Goal: Communication & Community: Answer question/provide support

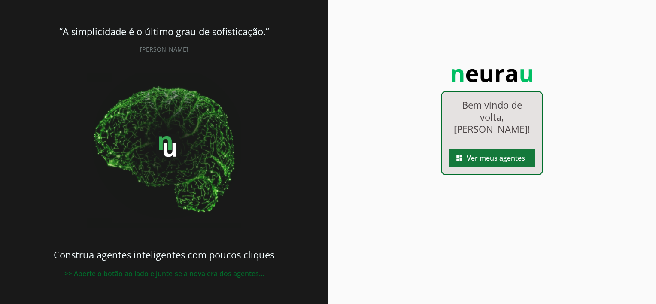
click at [488, 148] on span at bounding box center [492, 158] width 87 height 21
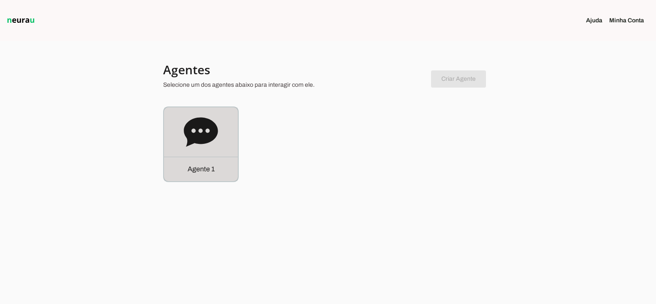
click at [206, 162] on div "Agente 1" at bounding box center [201, 169] width 74 height 24
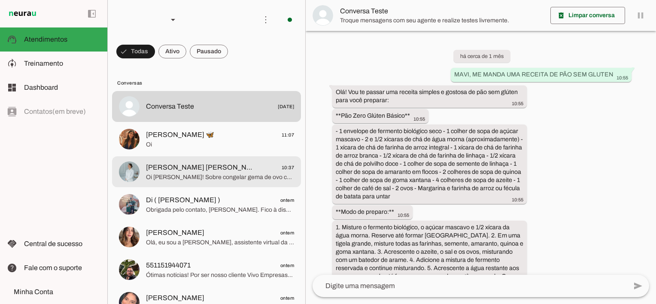
scroll to position [2325, 0]
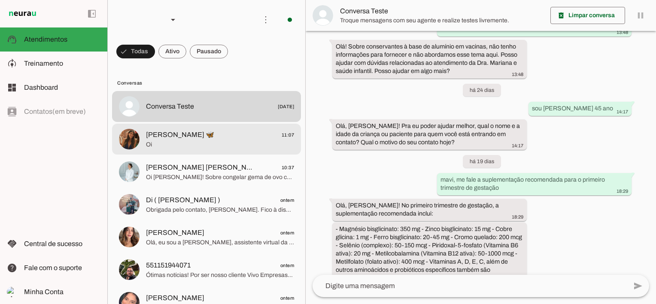
click at [181, 139] on span "[PERSON_NAME] 🦋" at bounding box center [180, 135] width 68 height 10
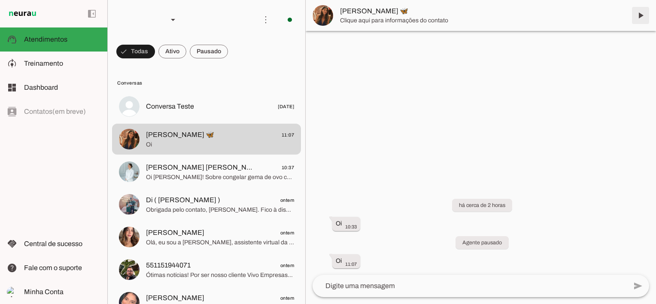
click at [640, 12] on span at bounding box center [641, 15] width 21 height 21
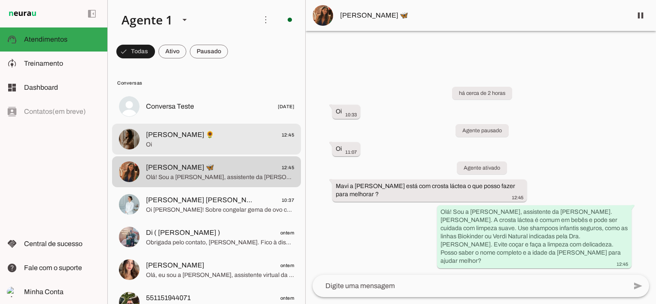
click at [166, 137] on span "[PERSON_NAME] 🌻" at bounding box center [180, 135] width 68 height 10
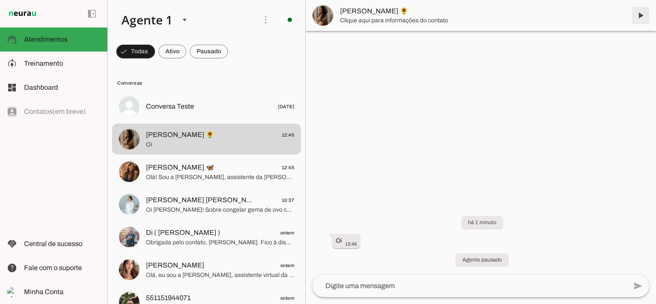
click at [641, 13] on span at bounding box center [641, 15] width 21 height 21
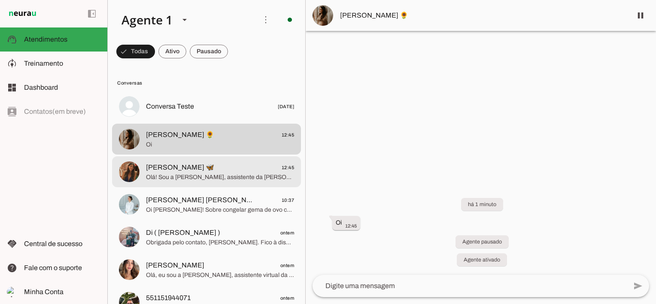
click at [186, 170] on span "[PERSON_NAME] 🦋" at bounding box center [180, 167] width 68 height 10
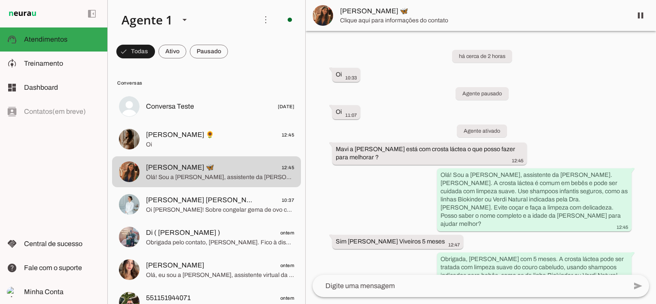
scroll to position [22, 0]
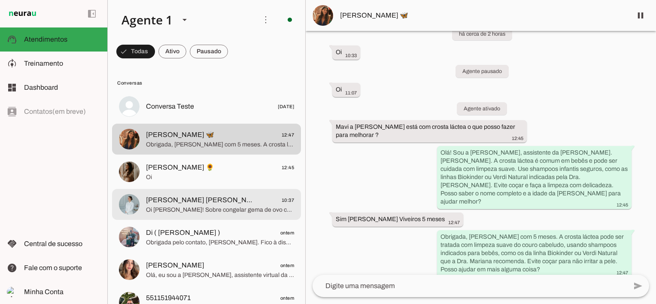
click at [211, 208] on span "Oi [PERSON_NAME]! Sobre congelar gema de ovo cozida para a [PERSON_NAME], não t…" at bounding box center [220, 210] width 148 height 9
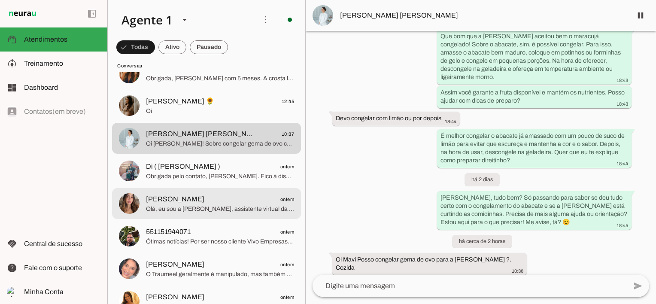
scroll to position [86, 0]
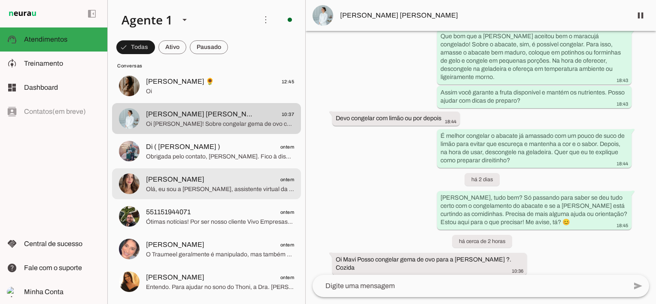
click at [196, 183] on span "[PERSON_NAME] ontem" at bounding box center [220, 179] width 148 height 11
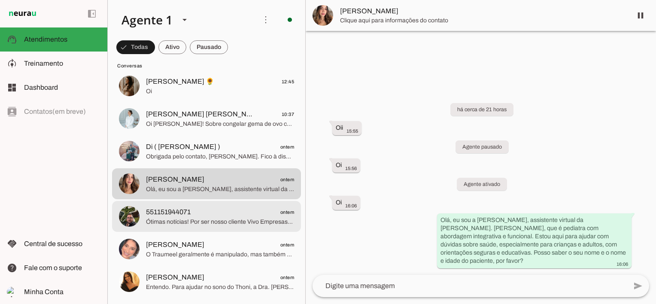
click at [188, 220] on span "Ótimas notícias! Por ser nosso cliente Vivo Empresas. temos uma nova condicao p…" at bounding box center [220, 222] width 148 height 9
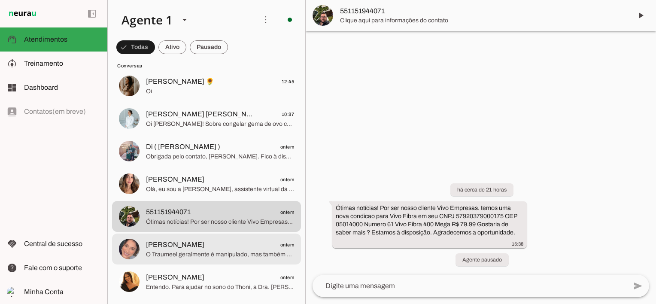
click at [224, 253] on span "O Traumeel geralmente é manipulado, mas também pode ser encontrado como medicam…" at bounding box center [220, 254] width 148 height 9
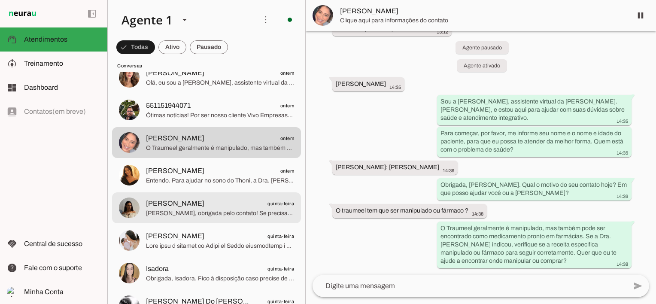
scroll to position [215, 0]
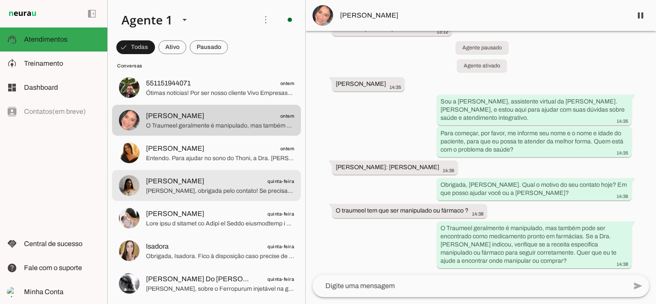
click at [195, 179] on span "[PERSON_NAME]" at bounding box center [175, 181] width 58 height 10
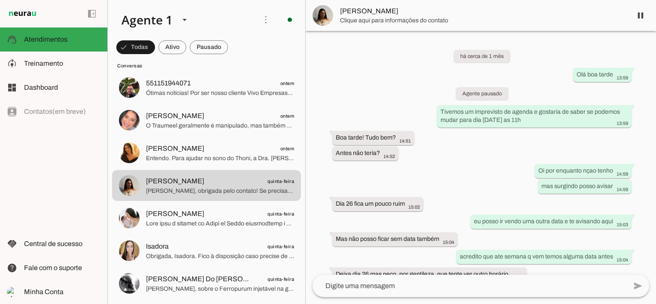
scroll to position [5401, 0]
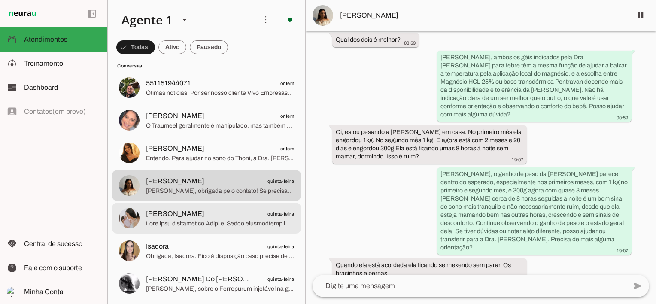
click at [162, 217] on span "[PERSON_NAME]" at bounding box center [175, 214] width 58 height 10
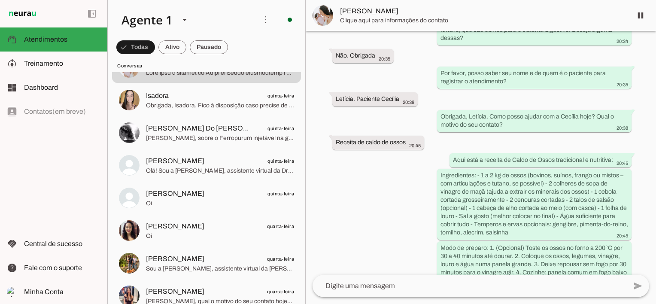
scroll to position [387, 0]
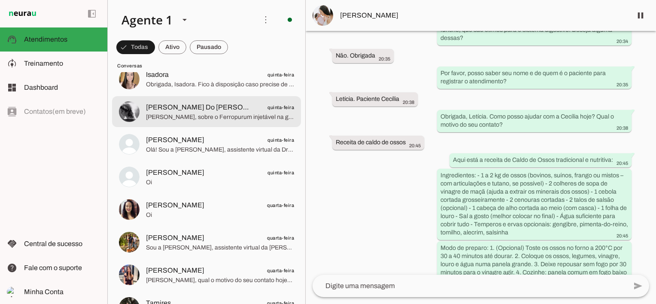
click at [189, 102] on span "[PERSON_NAME] Do [PERSON_NAME]" at bounding box center [199, 107] width 107 height 10
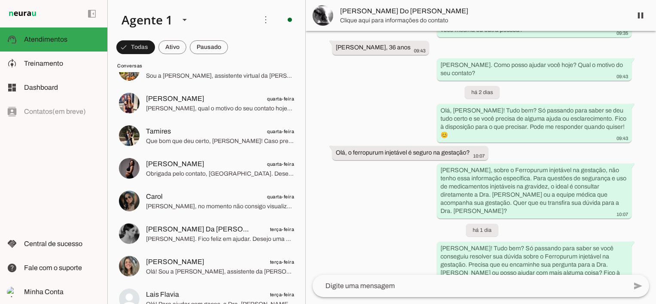
scroll to position [214, 0]
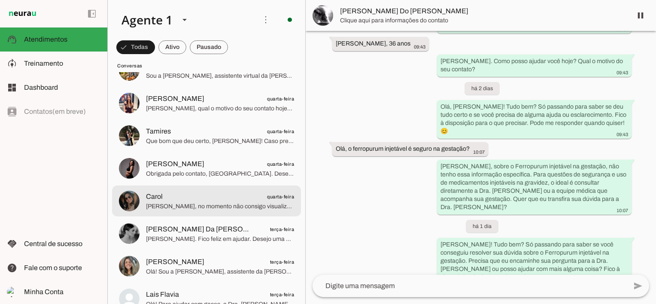
click at [220, 201] on span "Carol quarta-feira" at bounding box center [220, 197] width 148 height 11
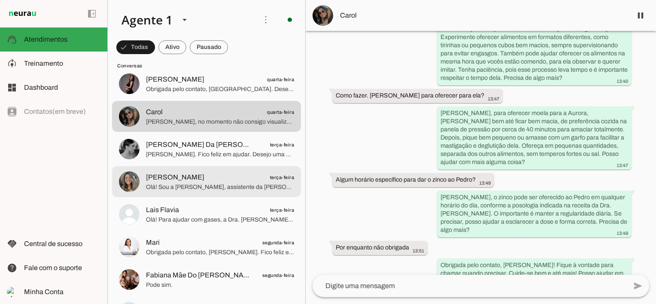
scroll to position [644, 0]
click at [201, 178] on span "[PERSON_NAME] terça-feira" at bounding box center [220, 176] width 148 height 11
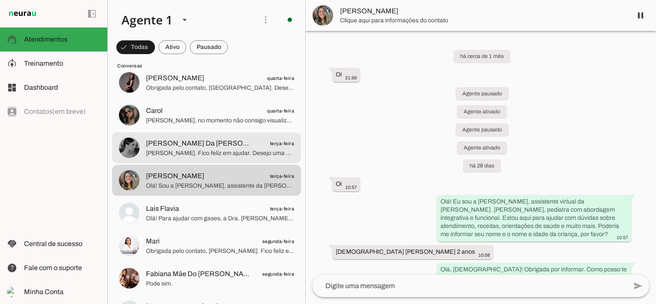
click at [165, 144] on span "[PERSON_NAME] Da [PERSON_NAME]" at bounding box center [199, 143] width 107 height 10
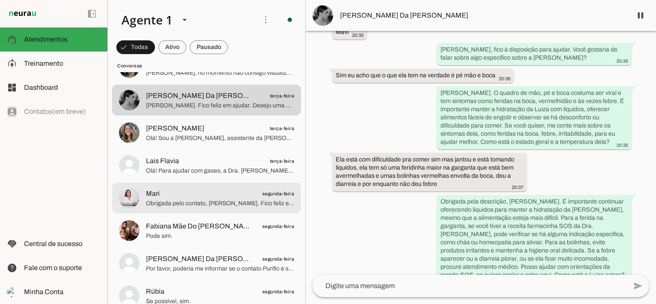
scroll to position [730, 0]
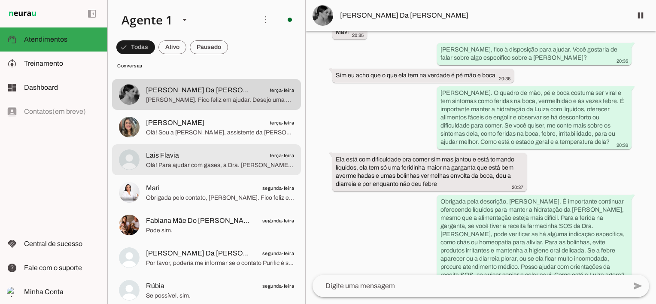
click at [176, 160] on span "Lais Flavia" at bounding box center [162, 155] width 33 height 10
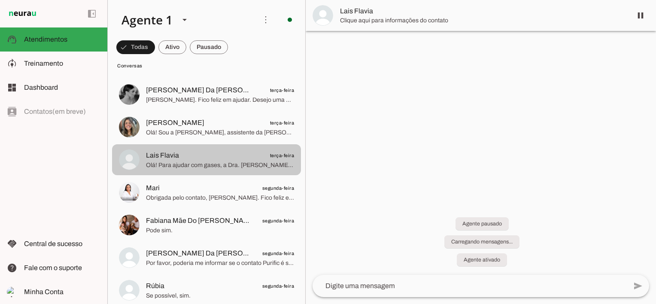
scroll to position [813, 0]
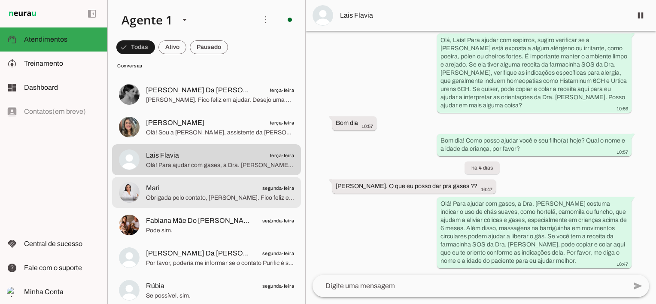
click at [177, 192] on span "Mari segunda-feira" at bounding box center [220, 188] width 148 height 11
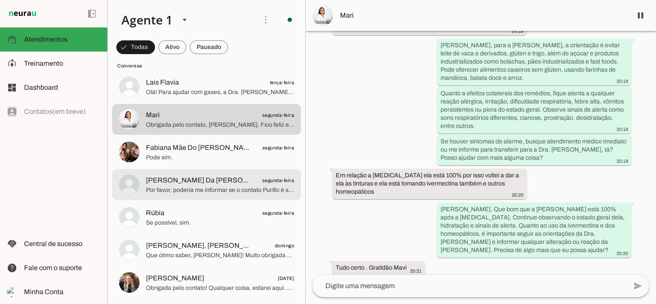
scroll to position [816, 0]
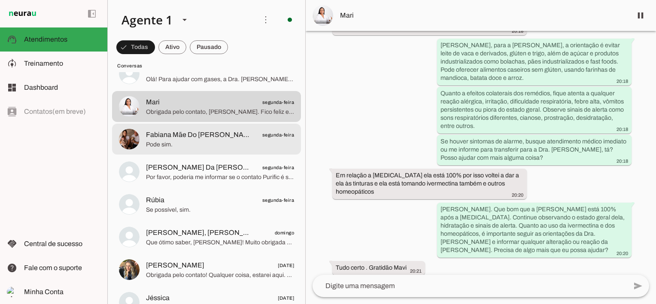
click at [168, 138] on span "Fabiana Mãe Do [PERSON_NAME]" at bounding box center [199, 135] width 107 height 10
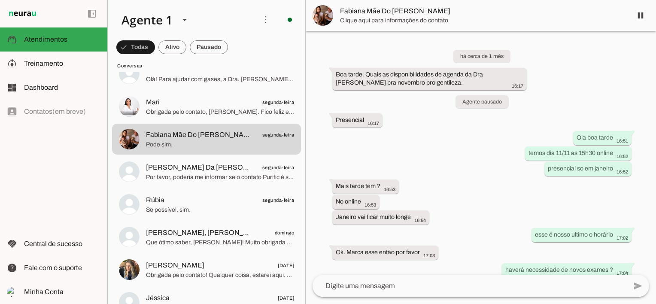
scroll to position [1463, 0]
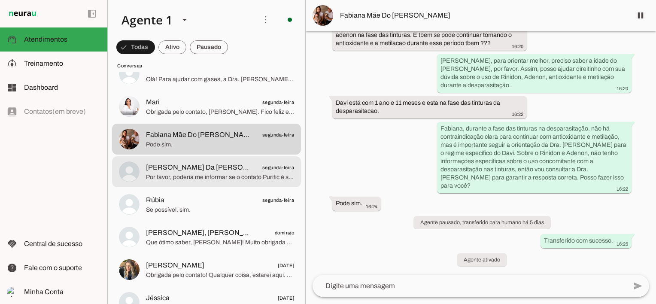
click at [181, 183] on md-item "[PERSON_NAME] Da [PERSON_NAME] segunda-feira Por favor, poderia me informar se …" at bounding box center [206, 171] width 189 height 31
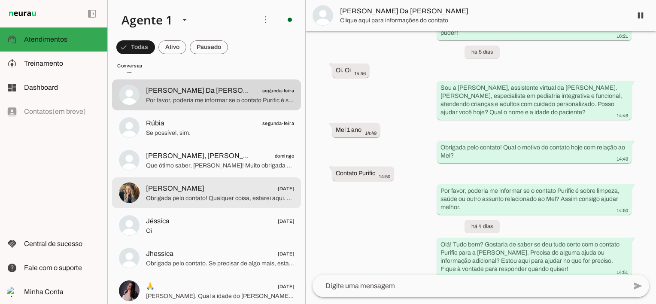
scroll to position [902, 0]
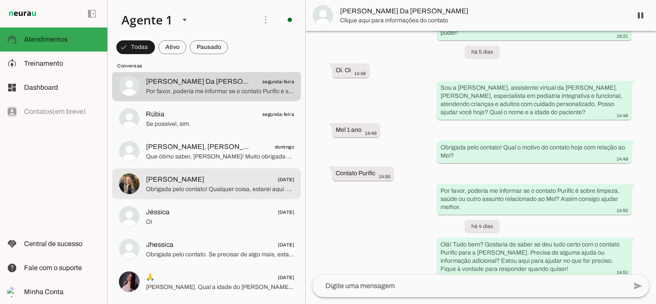
click at [181, 183] on span "[PERSON_NAME]" at bounding box center [175, 179] width 58 height 10
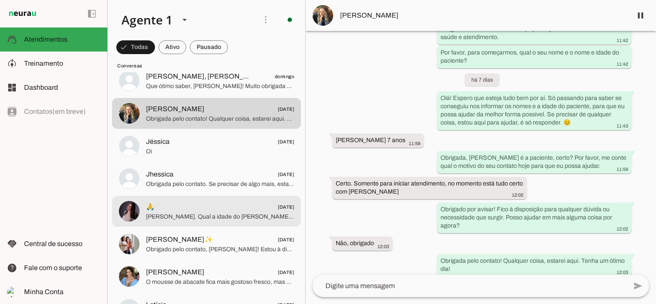
scroll to position [988, 0]
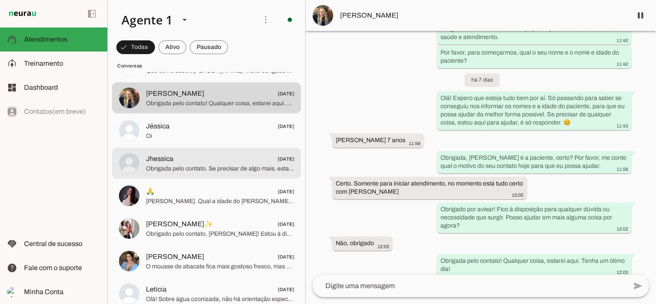
click at [193, 168] on span "Obrigada pelo contato. Se precisar de algo mais, estarei aqui para ajudar. Dese…" at bounding box center [220, 169] width 148 height 9
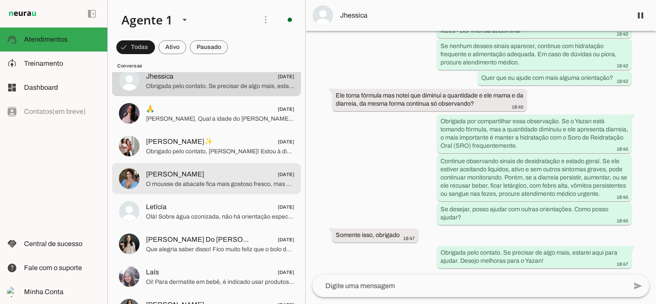
scroll to position [1074, 0]
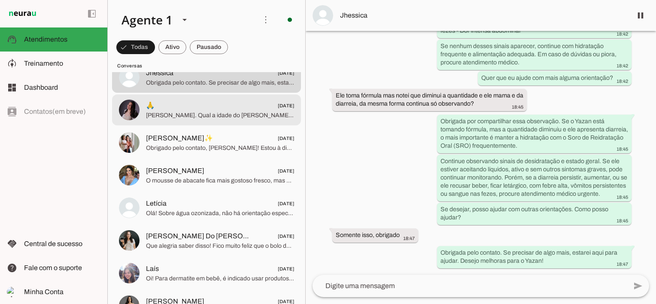
click at [184, 110] on span "🙏 [DATE]" at bounding box center [220, 106] width 148 height 11
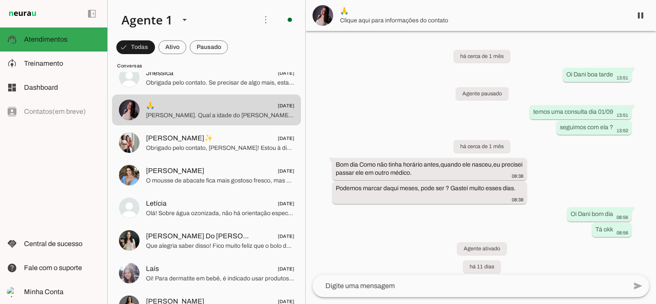
scroll to position [215, 0]
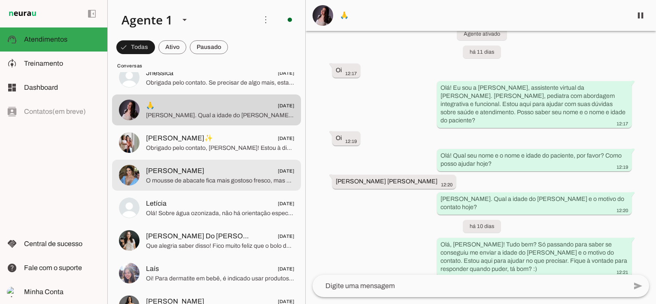
click at [181, 175] on span "[PERSON_NAME]" at bounding box center [175, 171] width 58 height 10
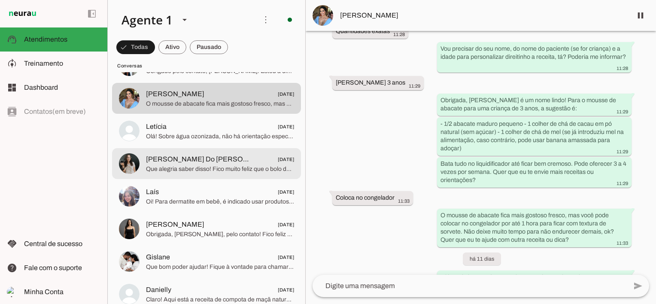
scroll to position [1160, 0]
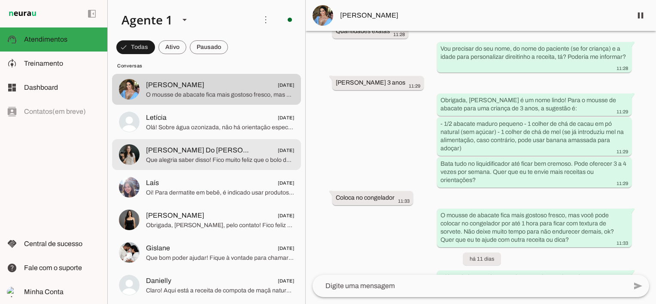
click at [179, 148] on span "[PERSON_NAME] Do [PERSON_NAME]" at bounding box center [199, 150] width 107 height 10
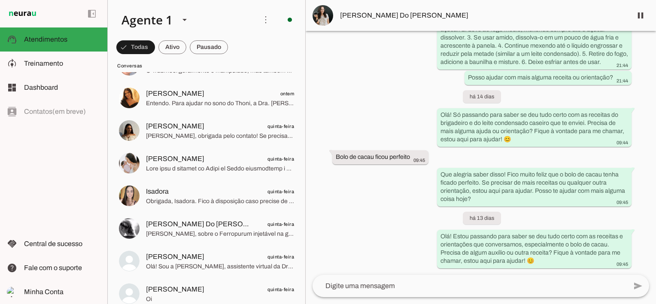
scroll to position [301, 0]
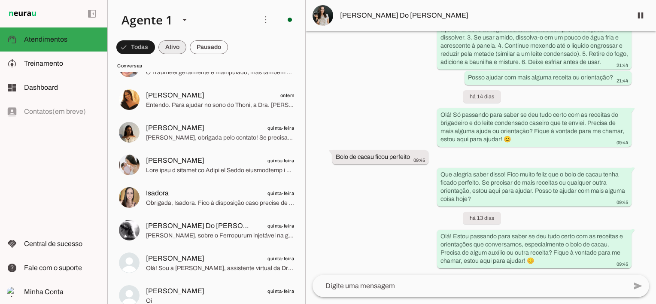
click at [170, 47] on span at bounding box center [173, 47] width 28 height 21
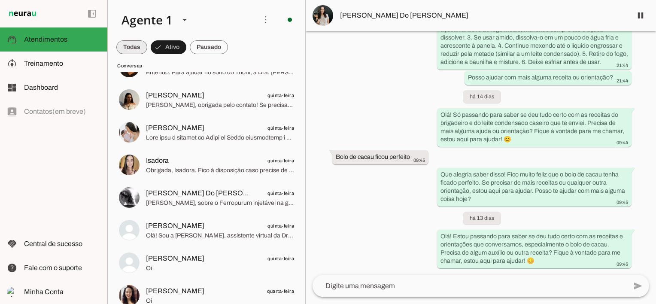
click at [139, 48] on span at bounding box center [131, 47] width 31 height 21
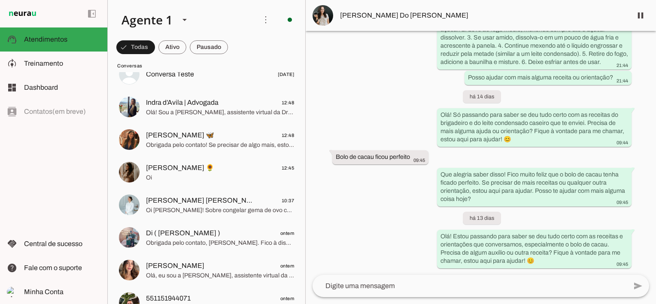
scroll to position [0, 0]
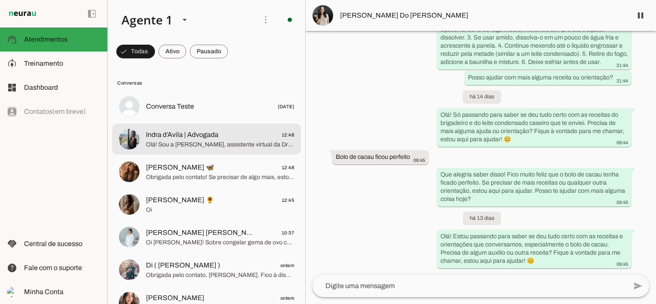
click at [187, 146] on span "Olá! Sou a [PERSON_NAME], assistente virtual da Dra. [PERSON_NAME], pediatra co…" at bounding box center [220, 144] width 148 height 9
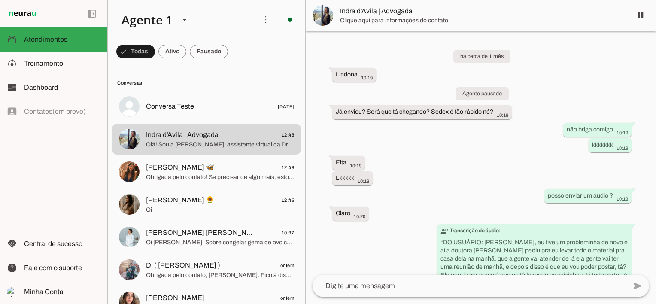
scroll to position [385, 0]
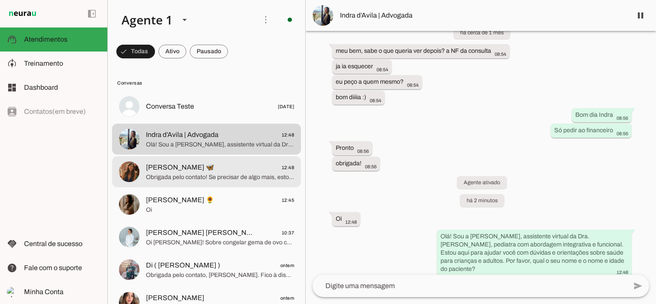
click at [208, 175] on span "Obrigada pelo contato! Se precisar de algo mais, estou aqui para ajudar. Desejo…" at bounding box center [220, 177] width 148 height 9
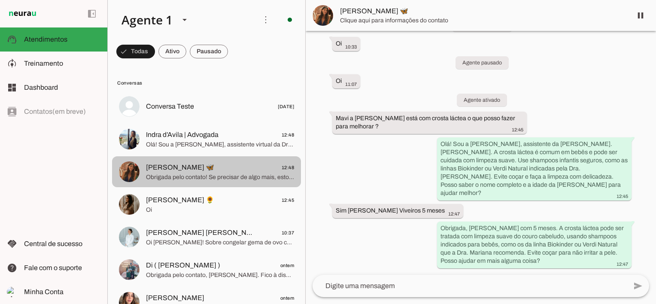
scroll to position [66, 0]
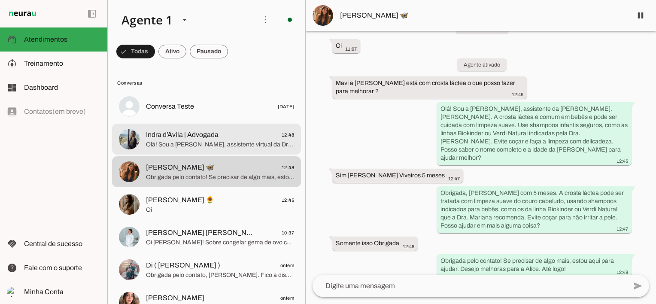
click at [196, 146] on span "Olá! Sou a [PERSON_NAME], assistente virtual da Dra. [PERSON_NAME], pediatra co…" at bounding box center [220, 144] width 148 height 9
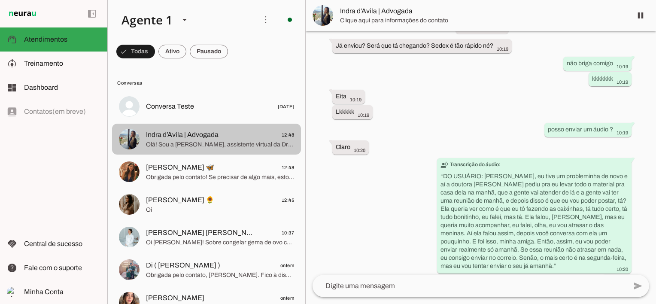
scroll to position [385, 0]
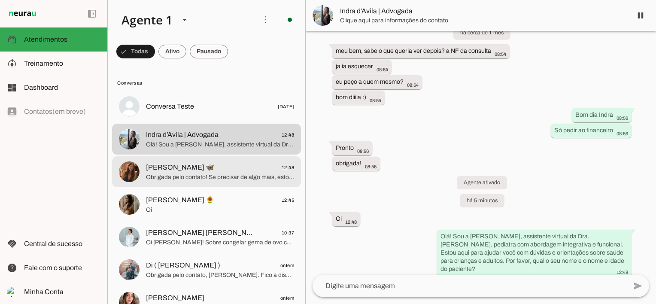
click at [192, 169] on span "[PERSON_NAME] 🦋" at bounding box center [180, 167] width 68 height 10
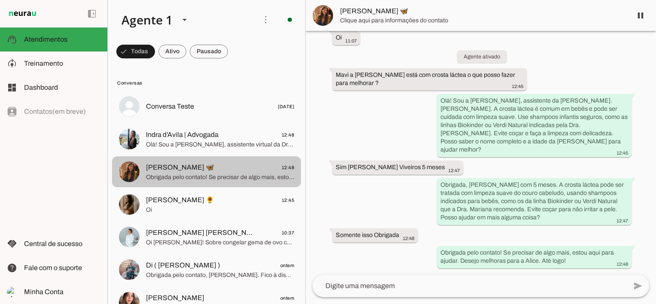
scroll to position [66, 0]
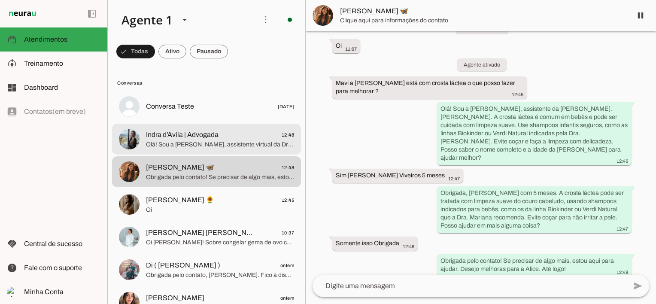
click at [201, 141] on span "Olá! Sou a [PERSON_NAME], assistente virtual da Dra. [PERSON_NAME], pediatra co…" at bounding box center [220, 144] width 148 height 9
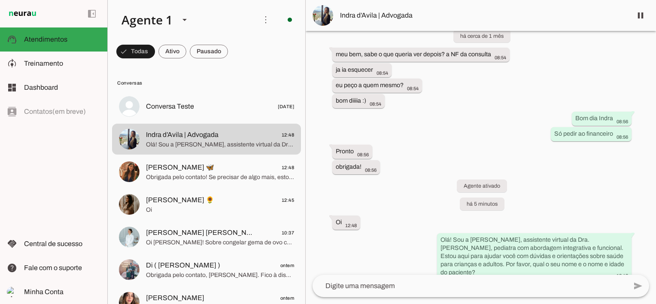
scroll to position [385, 0]
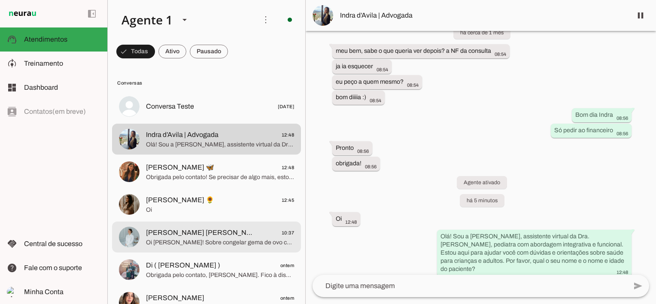
click at [165, 243] on span "Oi [PERSON_NAME]! Sobre congelar gema de ovo cozida para a [PERSON_NAME], não t…" at bounding box center [220, 242] width 148 height 9
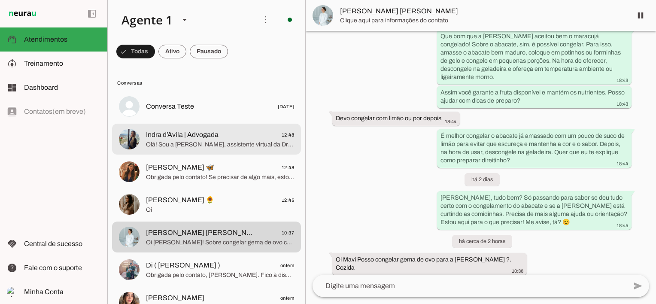
click at [161, 137] on span "Indra d’Avila | Advogada" at bounding box center [182, 135] width 73 height 10
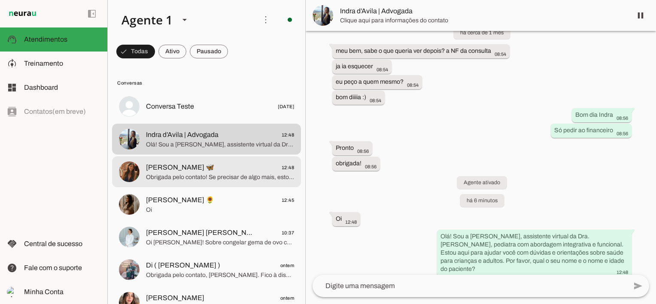
click at [157, 177] on span "Obrigada pelo contato! Se precisar de algo mais, estou aqui para ajudar. Desejo…" at bounding box center [220, 177] width 148 height 9
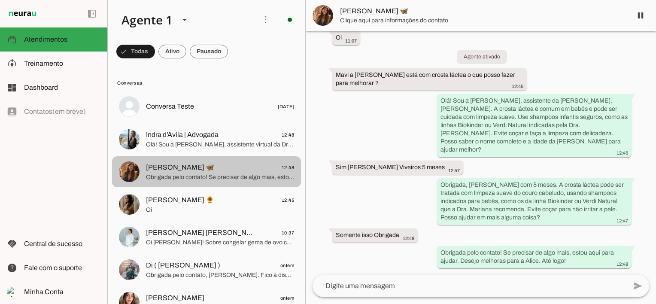
scroll to position [66, 0]
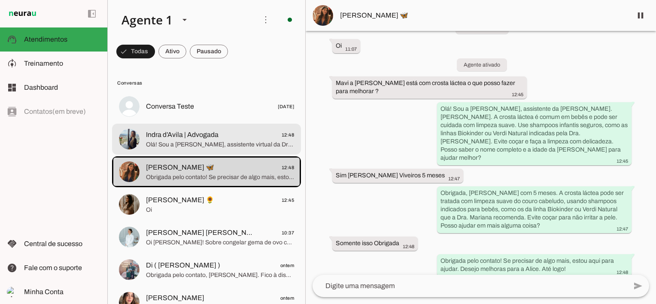
click at [197, 144] on span "Olá! Sou a [PERSON_NAME], assistente virtual da Dra. [PERSON_NAME], pediatra co…" at bounding box center [220, 144] width 148 height 9
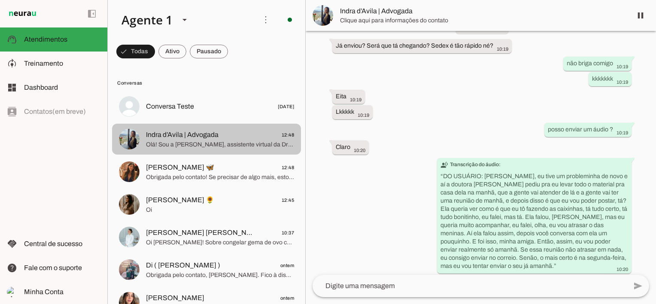
scroll to position [385, 0]
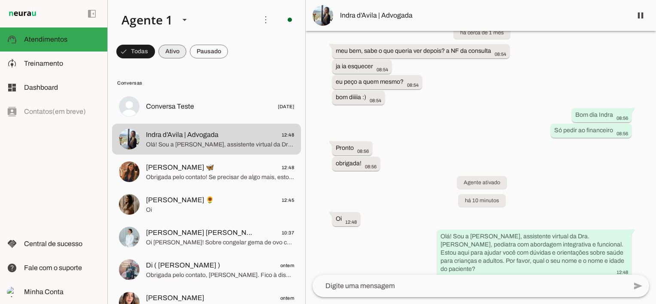
click at [171, 49] on span at bounding box center [173, 51] width 28 height 21
click at [135, 50] on span at bounding box center [131, 51] width 31 height 21
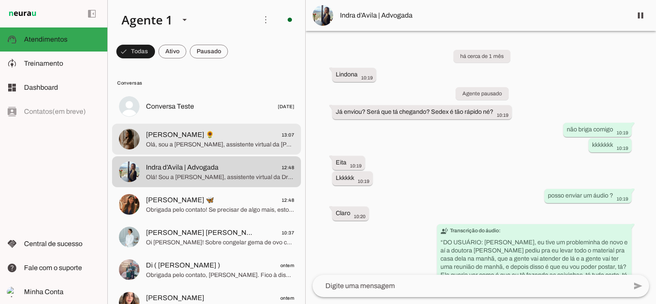
click at [193, 137] on span "[PERSON_NAME] 🌻" at bounding box center [180, 135] width 68 height 10
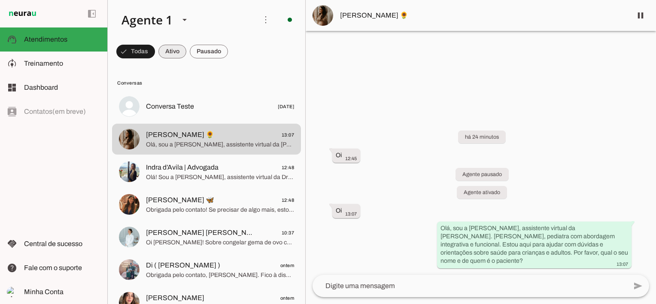
click at [165, 51] on span at bounding box center [173, 51] width 28 height 21
click at [128, 52] on span at bounding box center [131, 51] width 31 height 21
click at [170, 49] on span at bounding box center [173, 51] width 28 height 21
click at [127, 49] on span at bounding box center [131, 51] width 31 height 21
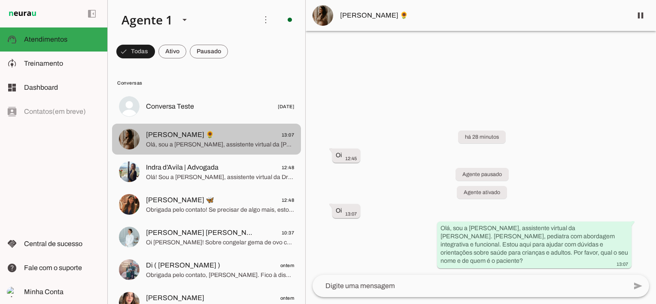
click at [223, 138] on span "[PERSON_NAME] 🌻 13:07" at bounding box center [220, 135] width 148 height 11
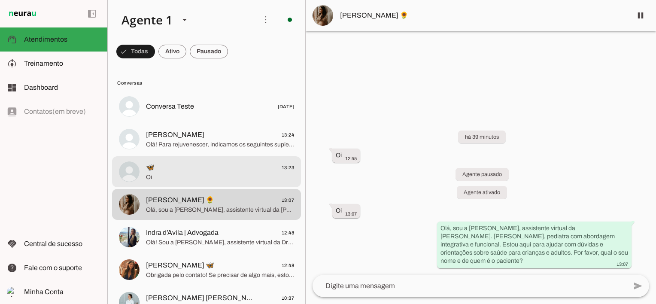
click at [150, 172] on span "🦋" at bounding box center [150, 167] width 9 height 10
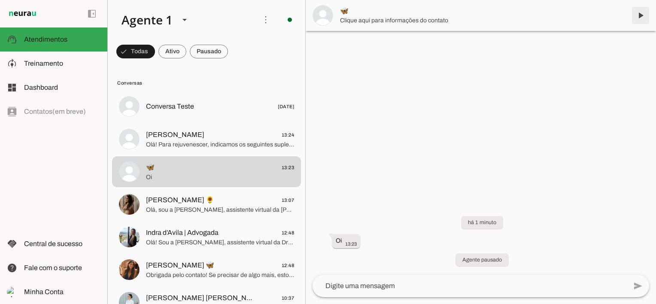
click at [642, 16] on span at bounding box center [641, 15] width 21 height 21
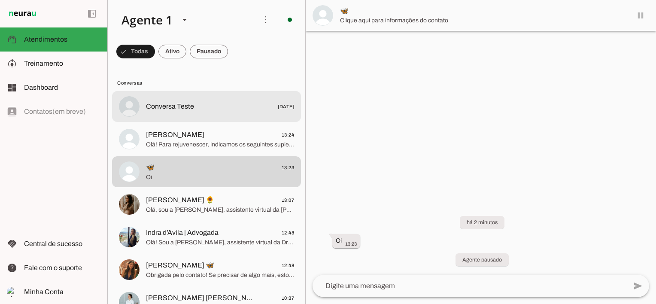
click at [187, 143] on span "Olá! Para rejuvenescer, indicamos os seguintes suplementos da farmácia [PERSON_…" at bounding box center [220, 144] width 148 height 9
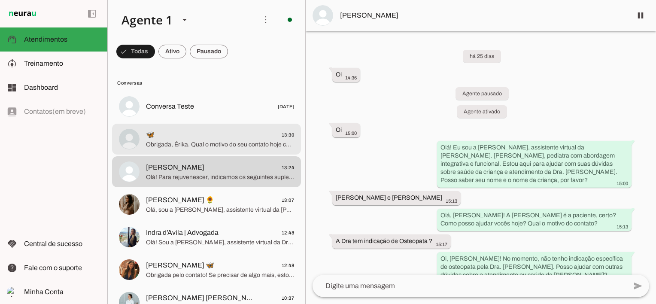
click at [211, 137] on span "🦋 13:30" at bounding box center [220, 135] width 148 height 11
